Goal: Task Accomplishment & Management: Complete application form

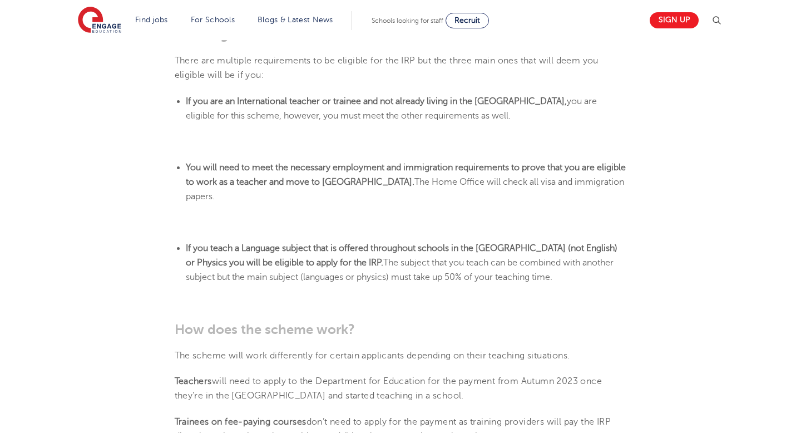
scroll to position [640, 0]
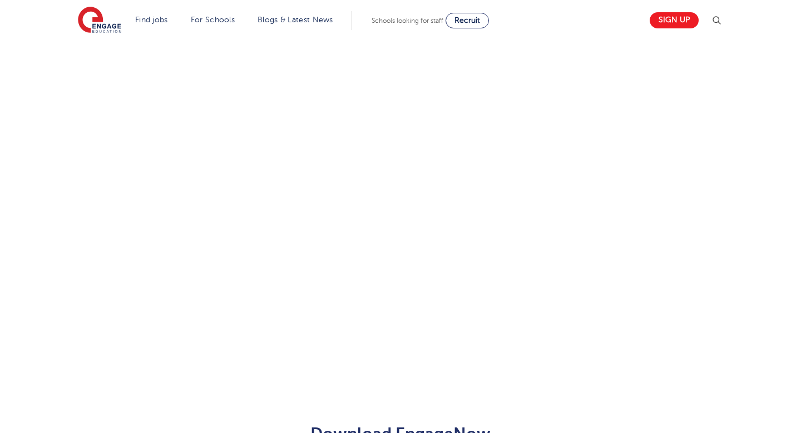
scroll to position [605, 0]
click at [577, 186] on div "Let us know more about you!" at bounding box center [400, 96] width 675 height 643
click at [564, 283] on div "Let us know more about you!" at bounding box center [400, 95] width 675 height 658
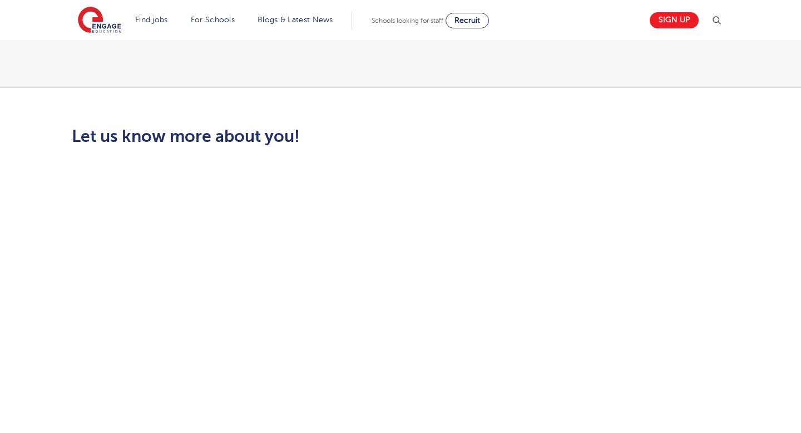
scroll to position [0, 0]
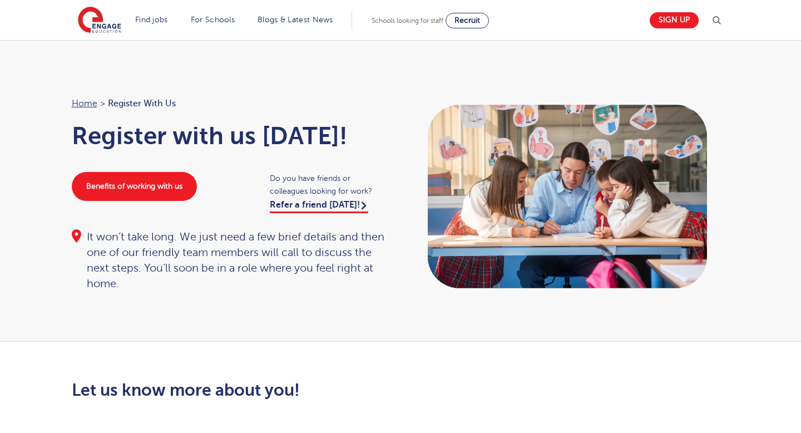
click at [278, 77] on div "Home > Register with us Register with us today! Benefits of working with us Do …" at bounding box center [400, 191] width 801 height 302
